Goal: Check status: Check status

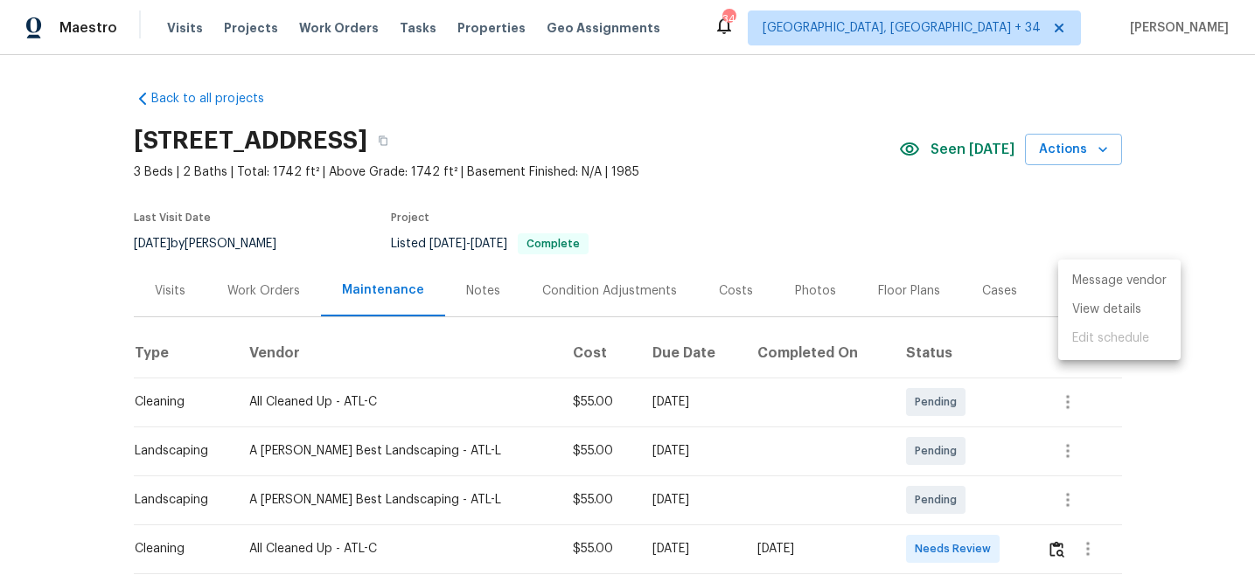
scroll to position [268, 0]
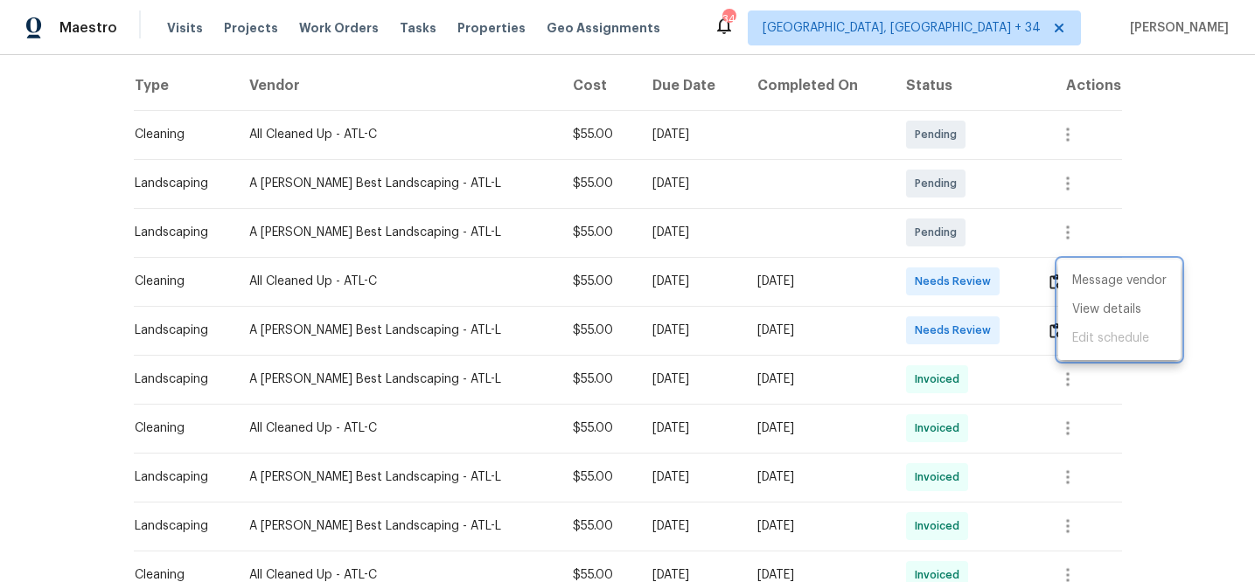
click at [182, 30] on div at bounding box center [627, 291] width 1255 height 582
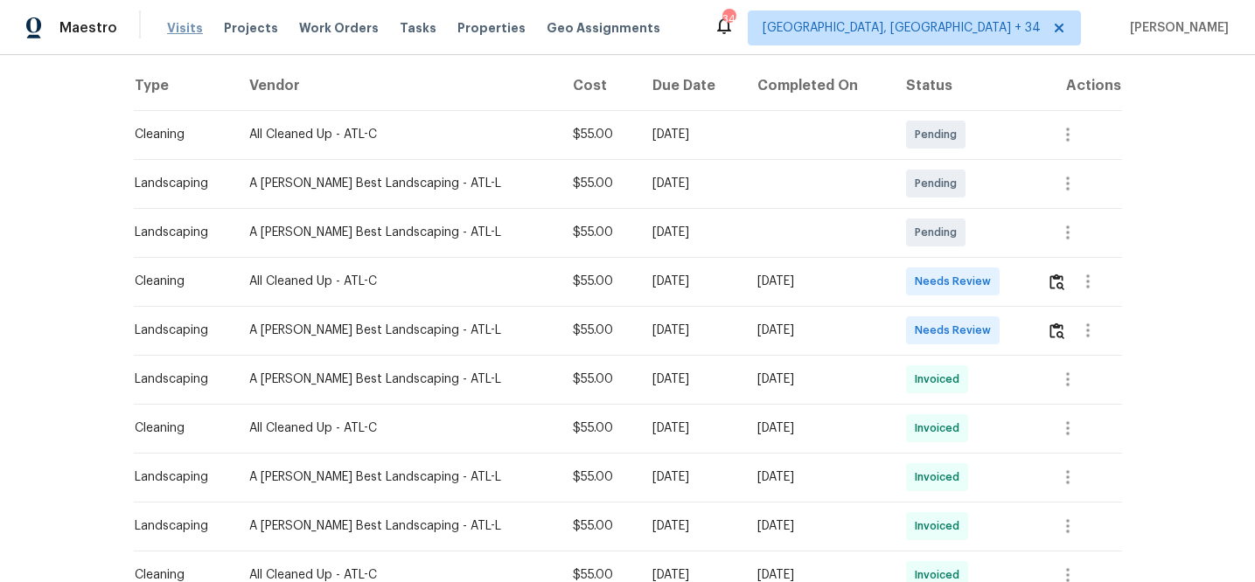
click at [175, 29] on span "Visits" at bounding box center [185, 27] width 36 height 17
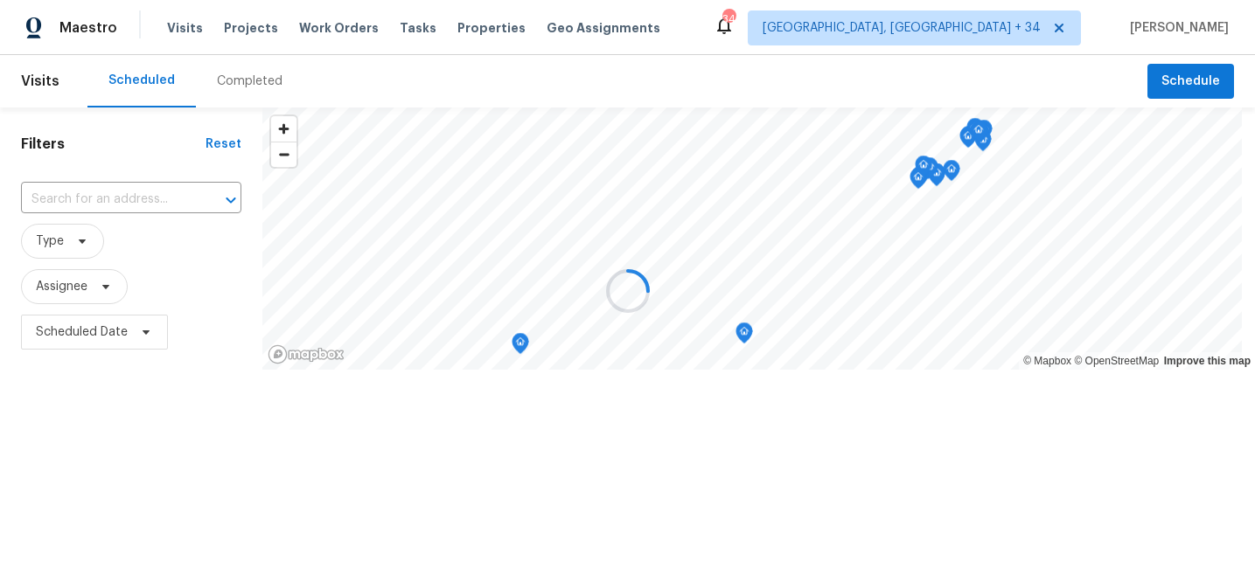
click at [242, 77] on div at bounding box center [627, 291] width 1255 height 582
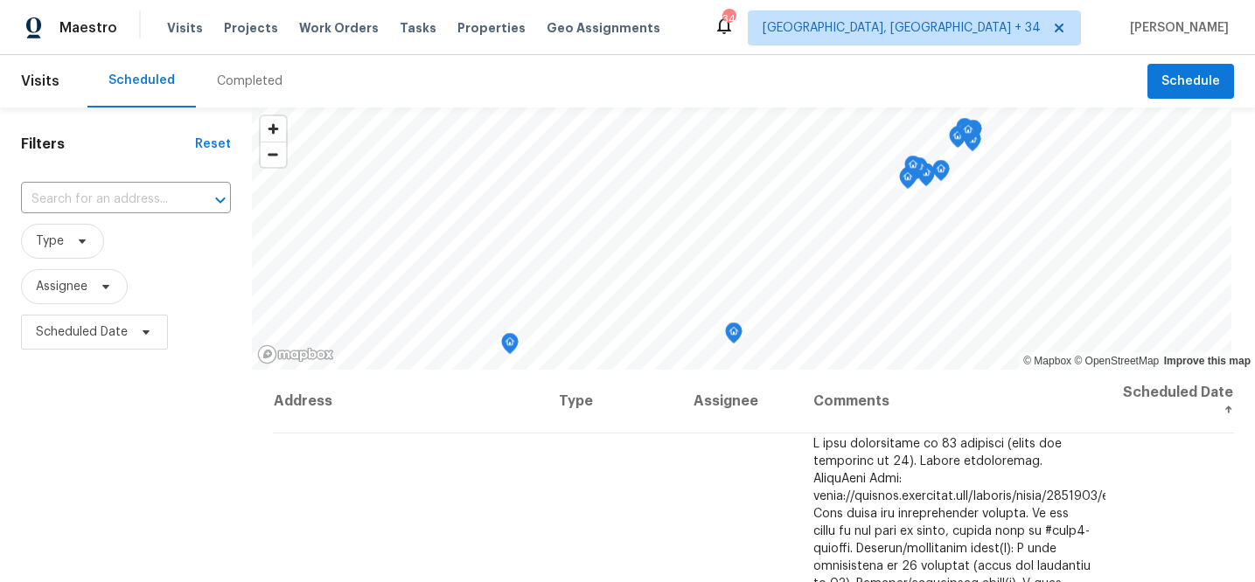
click at [241, 80] on div "Completed" at bounding box center [250, 81] width 66 height 17
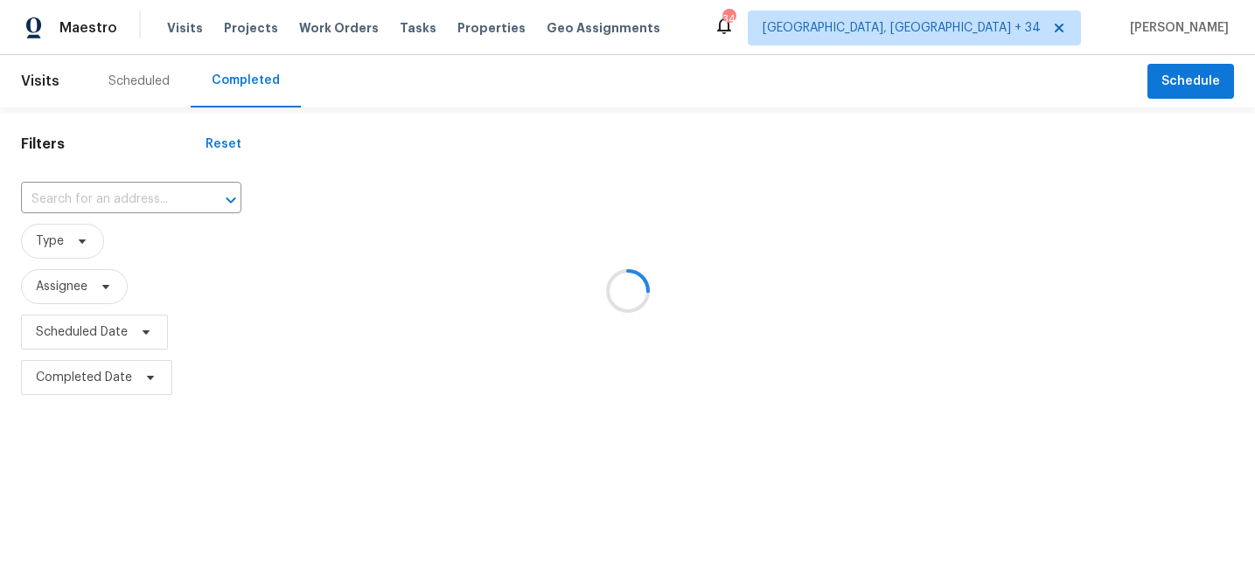
click at [159, 192] on div at bounding box center [627, 291] width 1255 height 582
click at [156, 201] on div at bounding box center [627, 291] width 1255 height 582
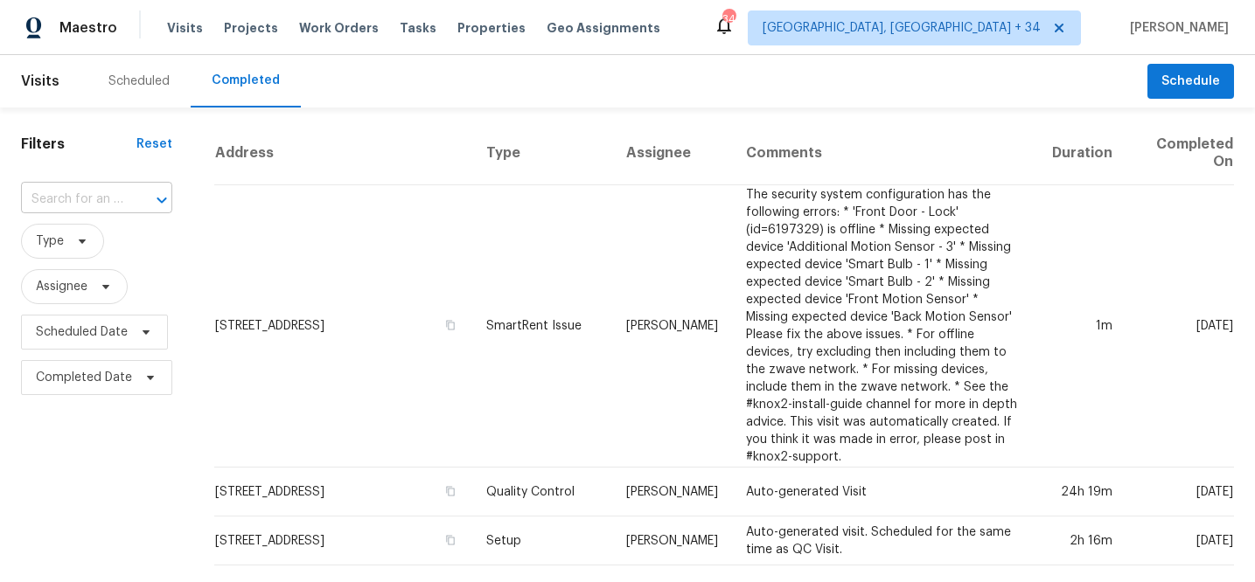
click at [134, 200] on div at bounding box center [149, 200] width 45 height 24
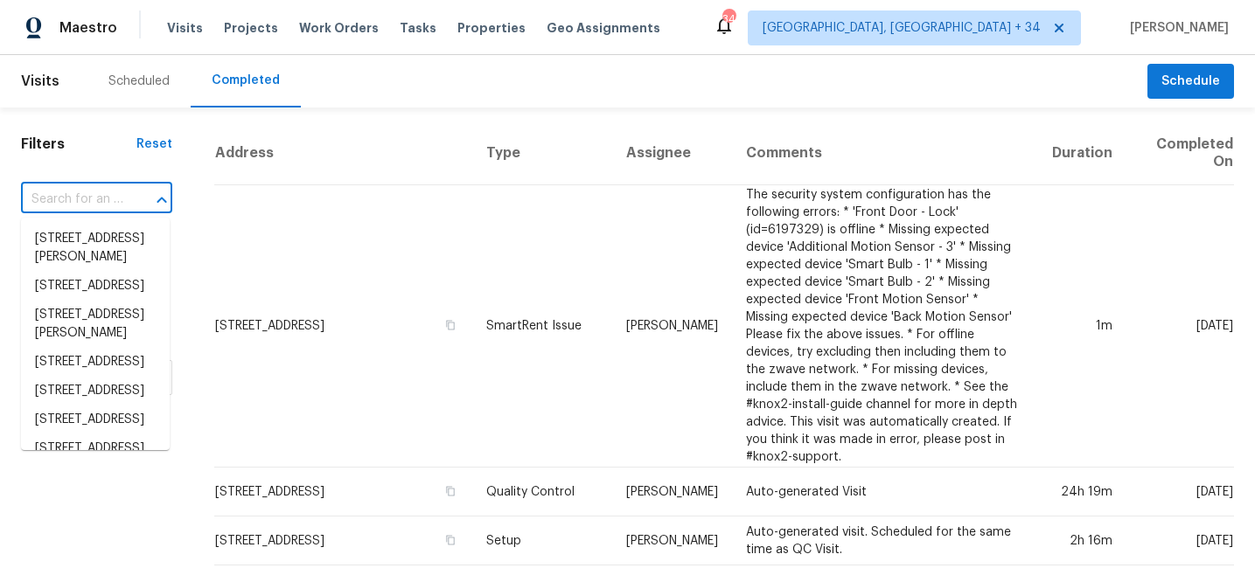
paste input "[STREET_ADDRESS][PERSON_NAME]"
type input "[STREET_ADDRESS][PERSON_NAME]"
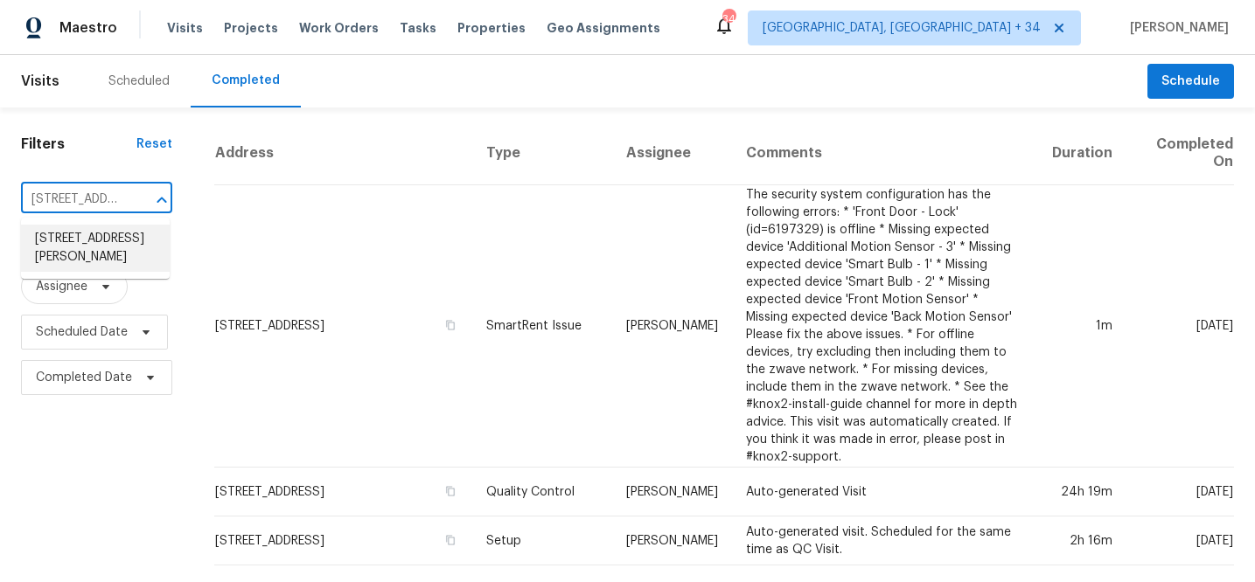
click at [87, 244] on li "[STREET_ADDRESS][PERSON_NAME]" at bounding box center [95, 248] width 149 height 47
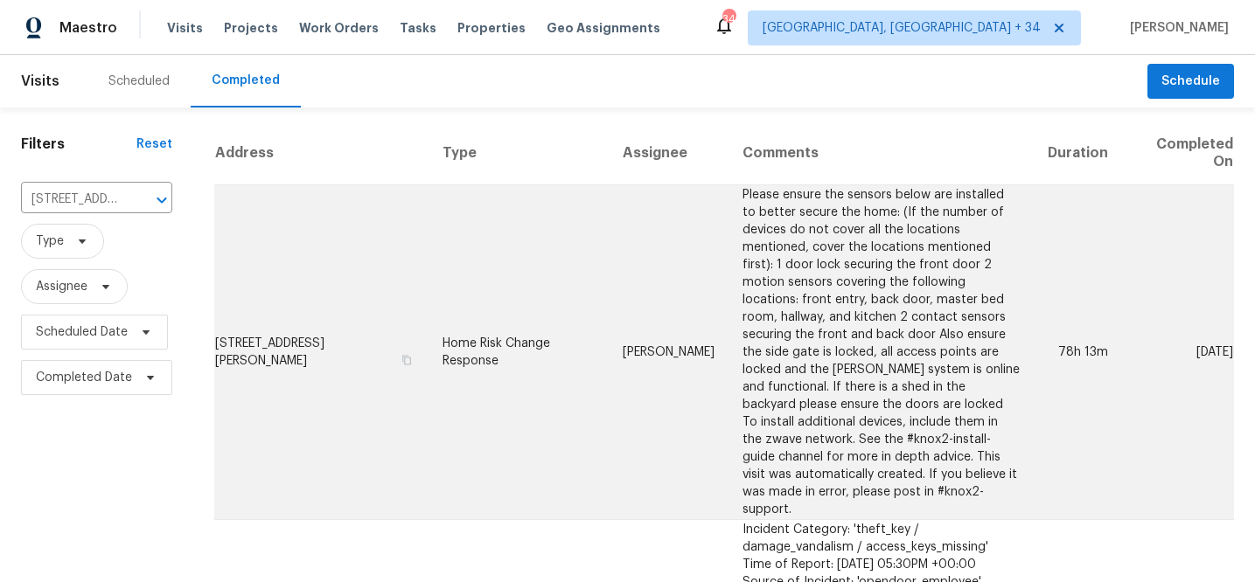
click at [642, 263] on td "[PERSON_NAME]" at bounding box center [669, 352] width 120 height 335
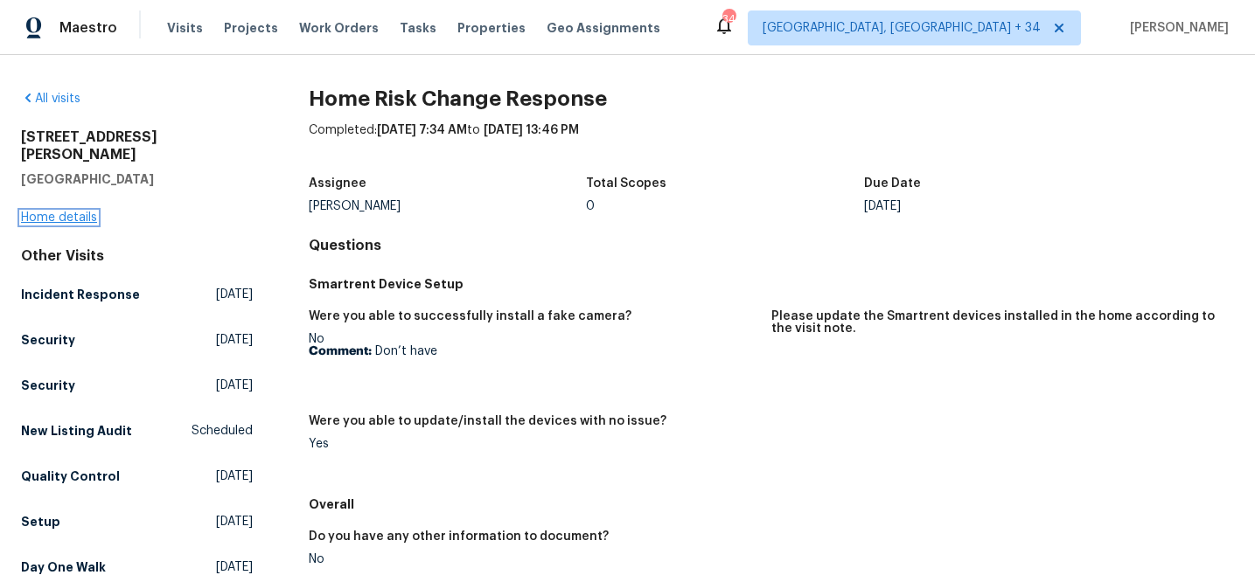
click at [46, 212] on link "Home details" at bounding box center [59, 218] width 76 height 12
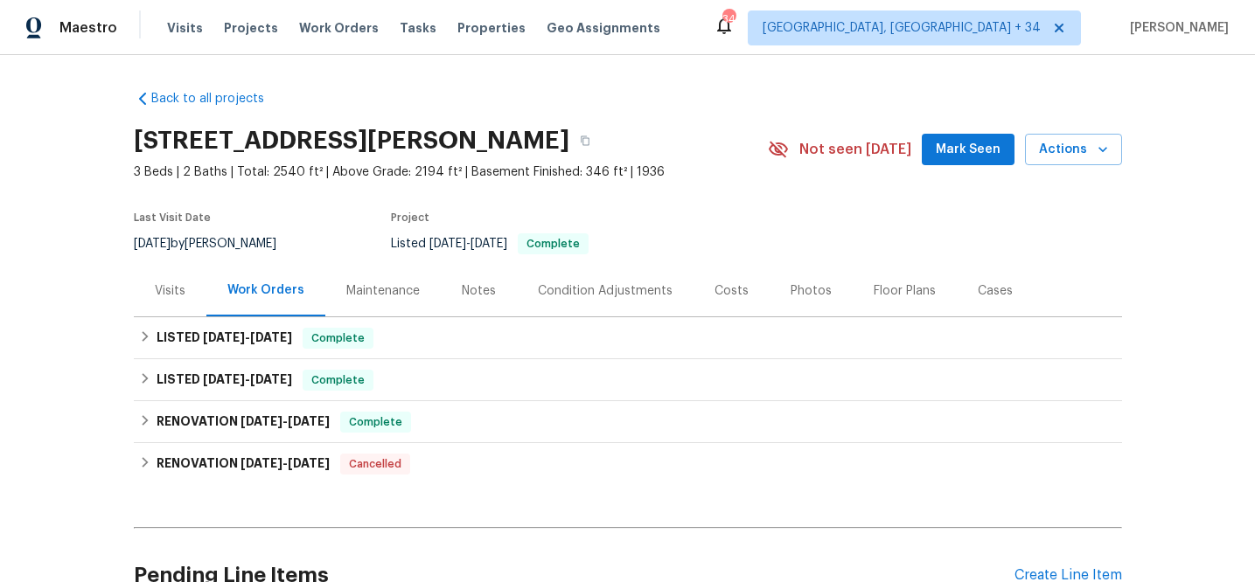
click at [181, 294] on div "Visits" at bounding box center [170, 291] width 73 height 52
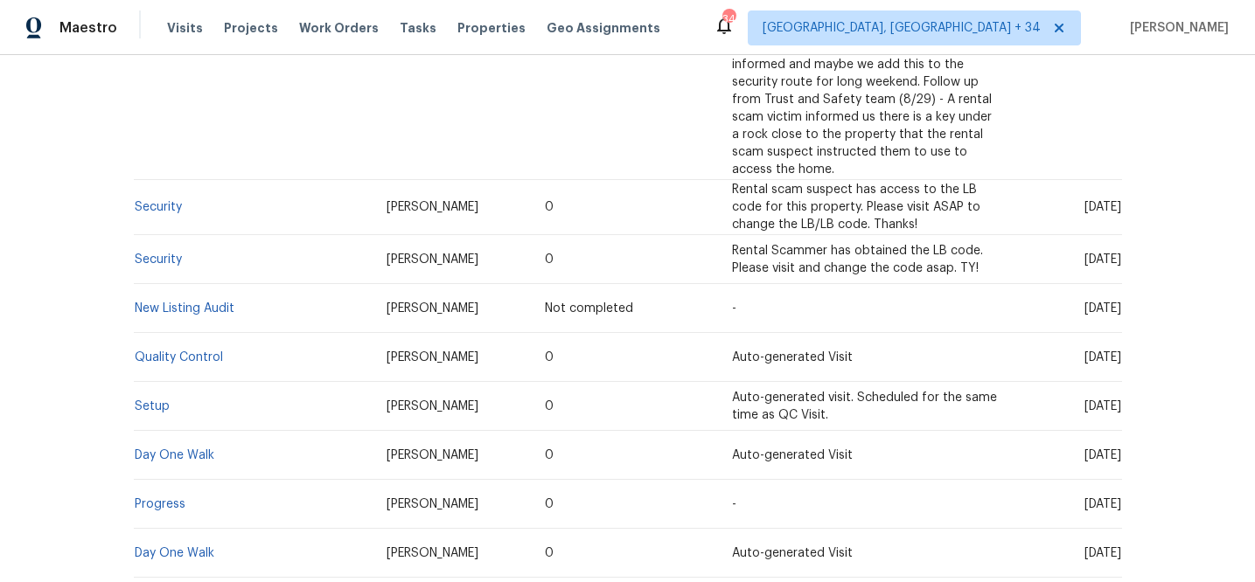
scroll to position [901, 0]
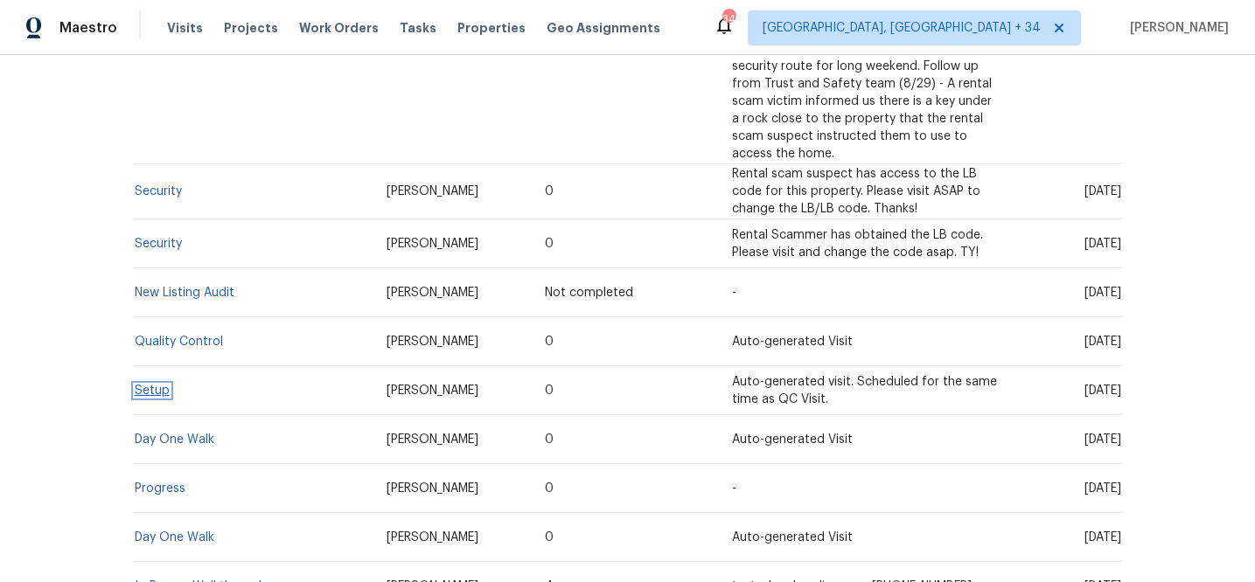
click at [148, 385] on link "Setup" at bounding box center [152, 391] width 35 height 12
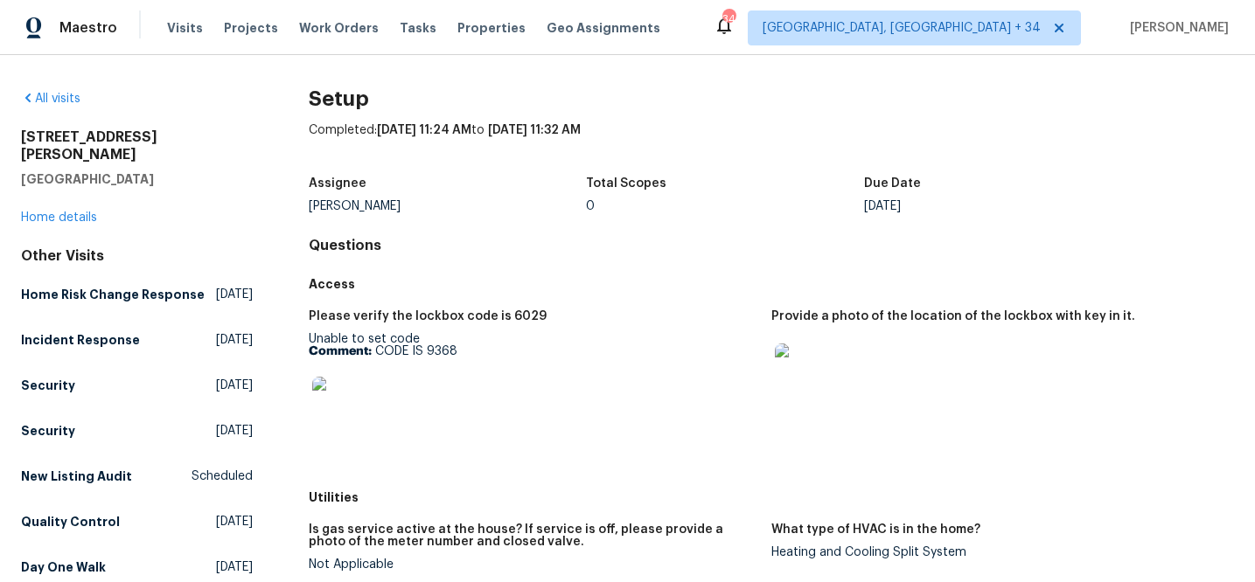
click at [781, 371] on img at bounding box center [803, 372] width 56 height 56
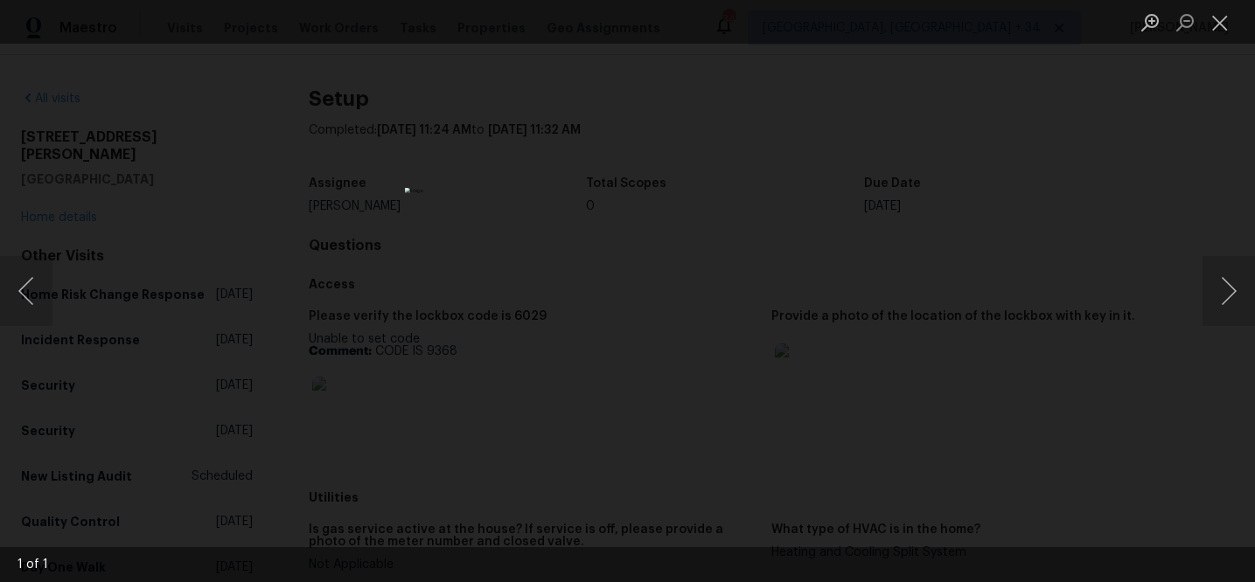
click at [908, 287] on div "Lightbox" at bounding box center [627, 291] width 1255 height 582
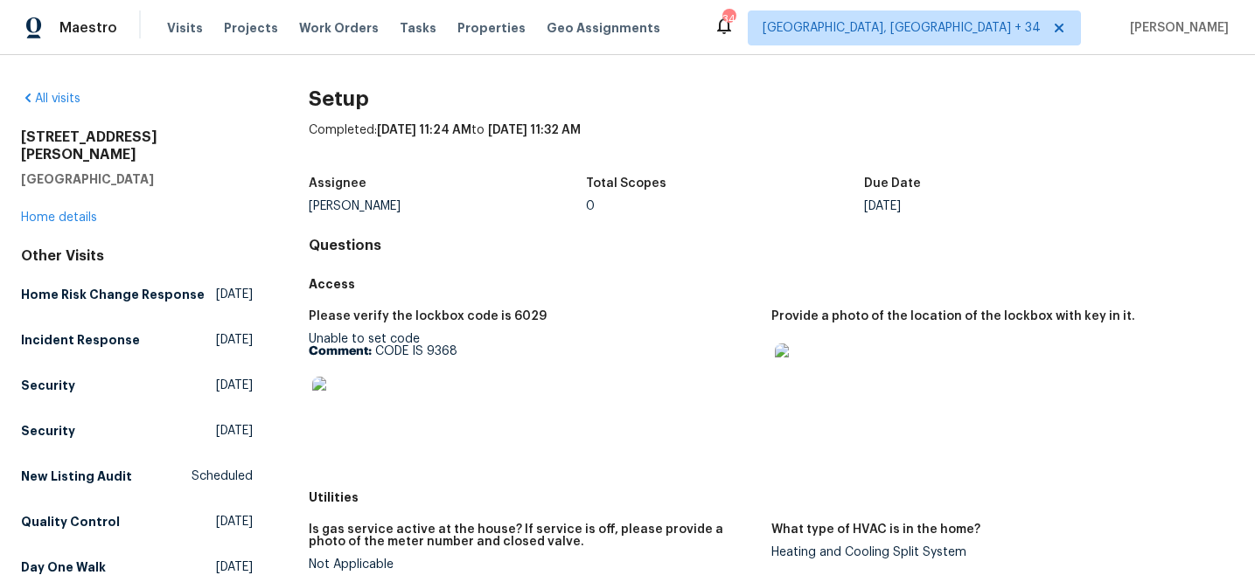
click at [350, 409] on img at bounding box center [340, 405] width 56 height 56
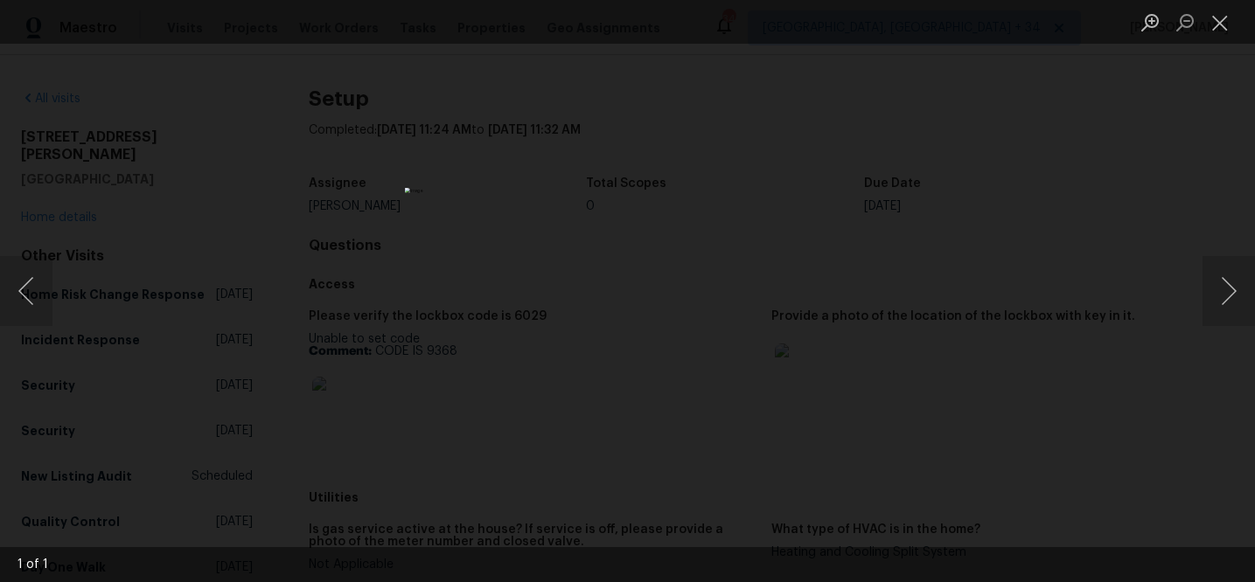
click at [948, 255] on div "Lightbox" at bounding box center [627, 291] width 1255 height 582
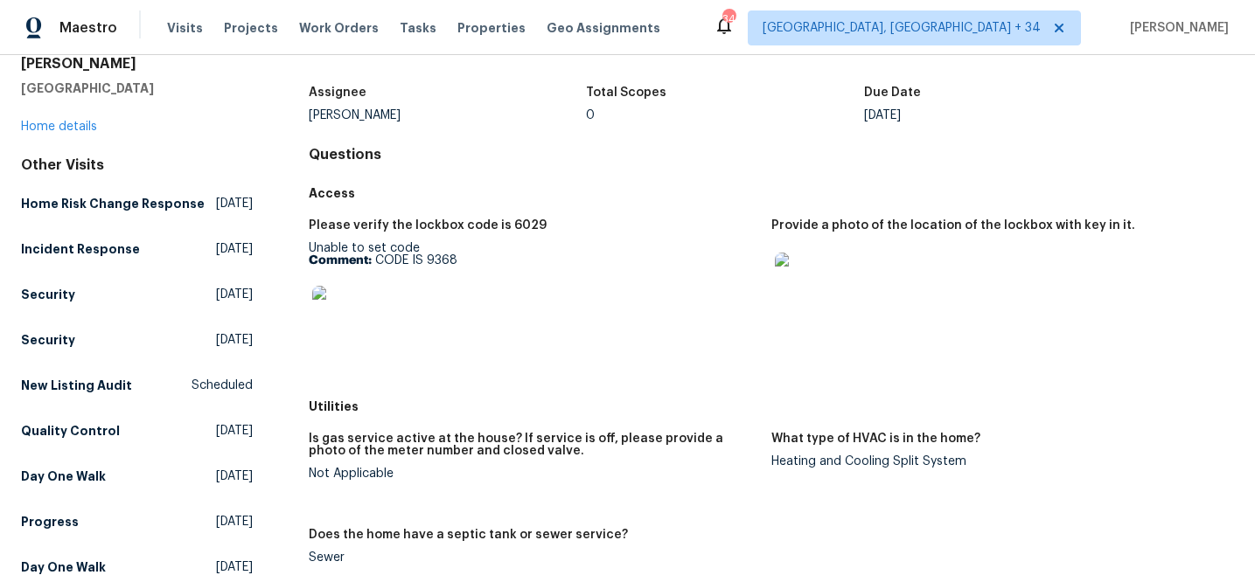
scroll to position [100, 0]
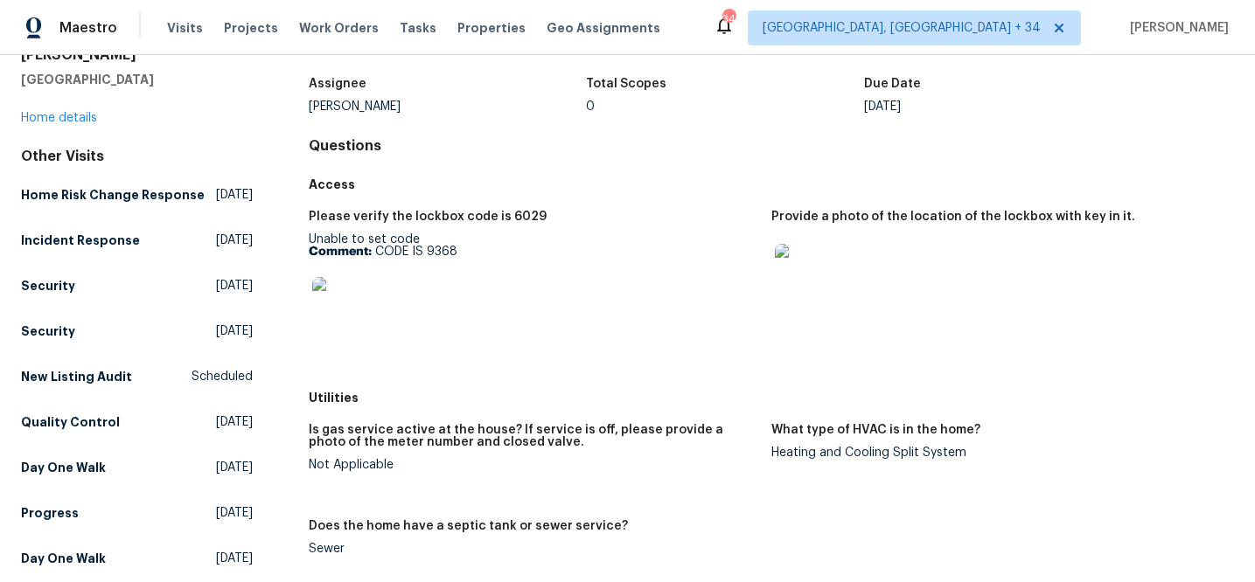
click at [818, 283] on img at bounding box center [803, 272] width 56 height 56
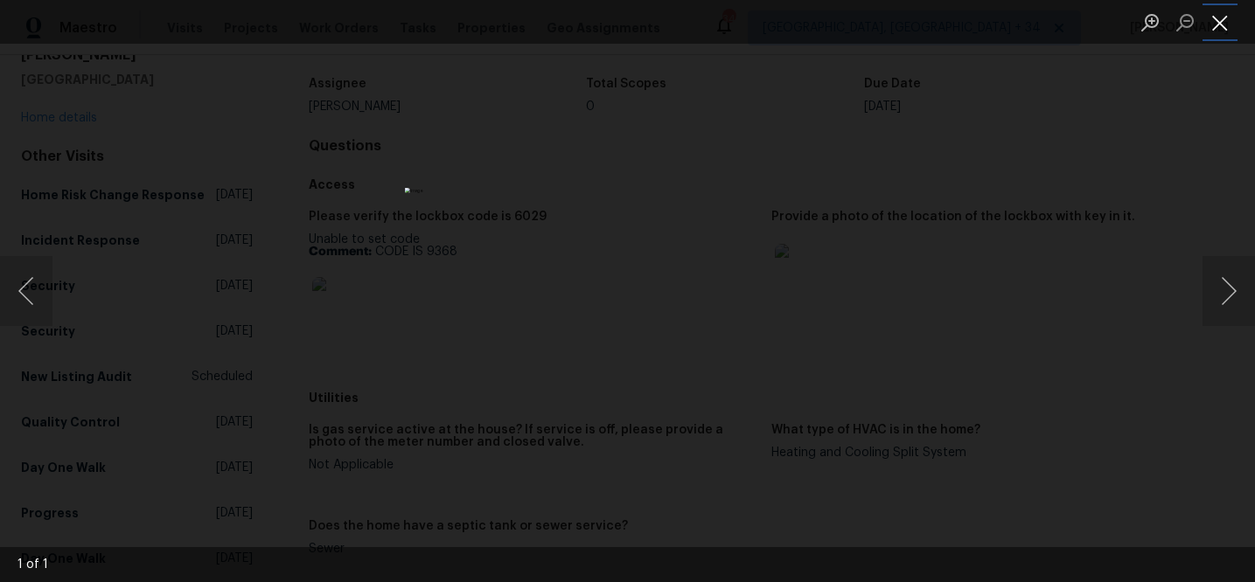
click at [1224, 26] on button "Close lightbox" at bounding box center [1220, 22] width 35 height 31
